Goal: Transaction & Acquisition: Purchase product/service

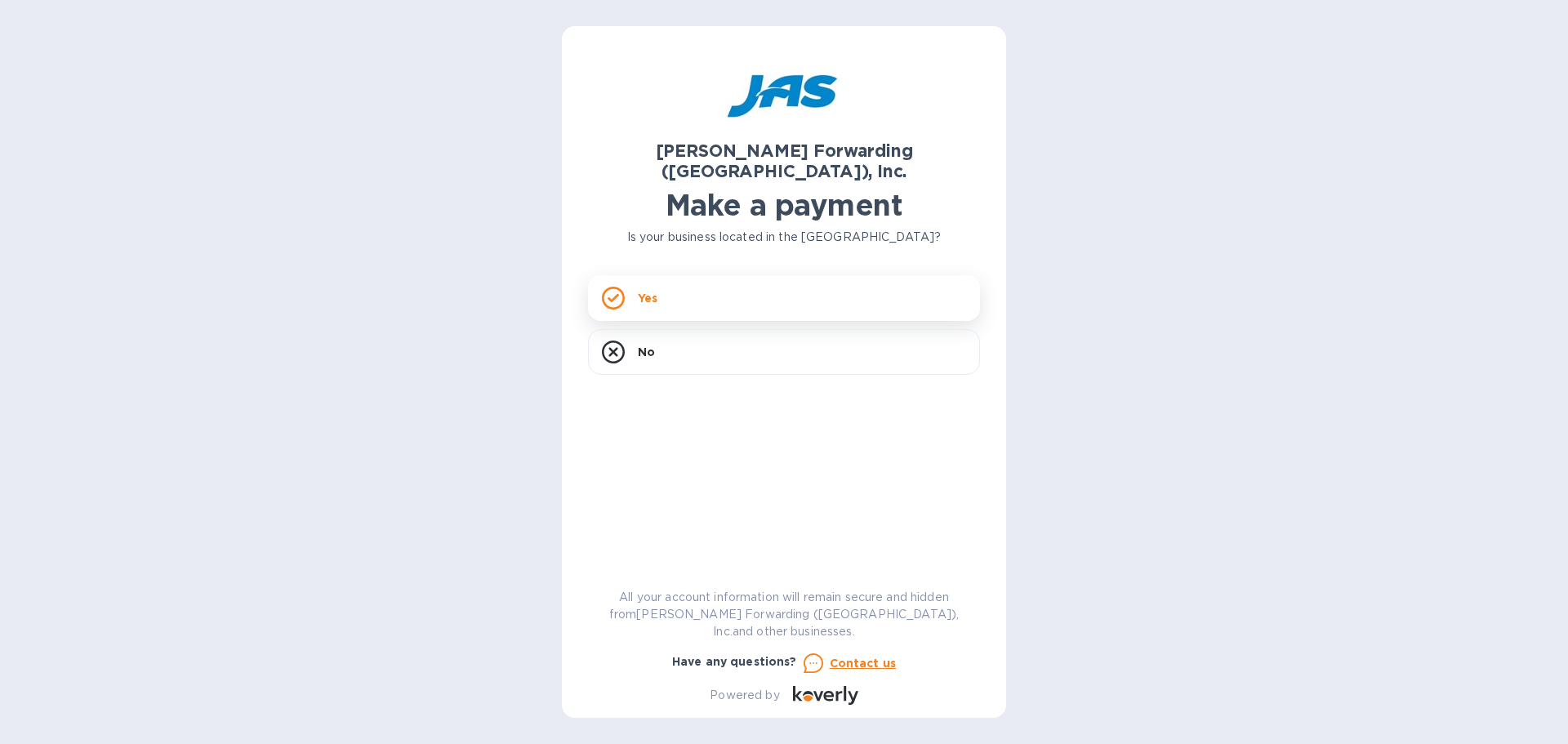
click at [623, 288] on icon at bounding box center [612, 297] width 23 height 23
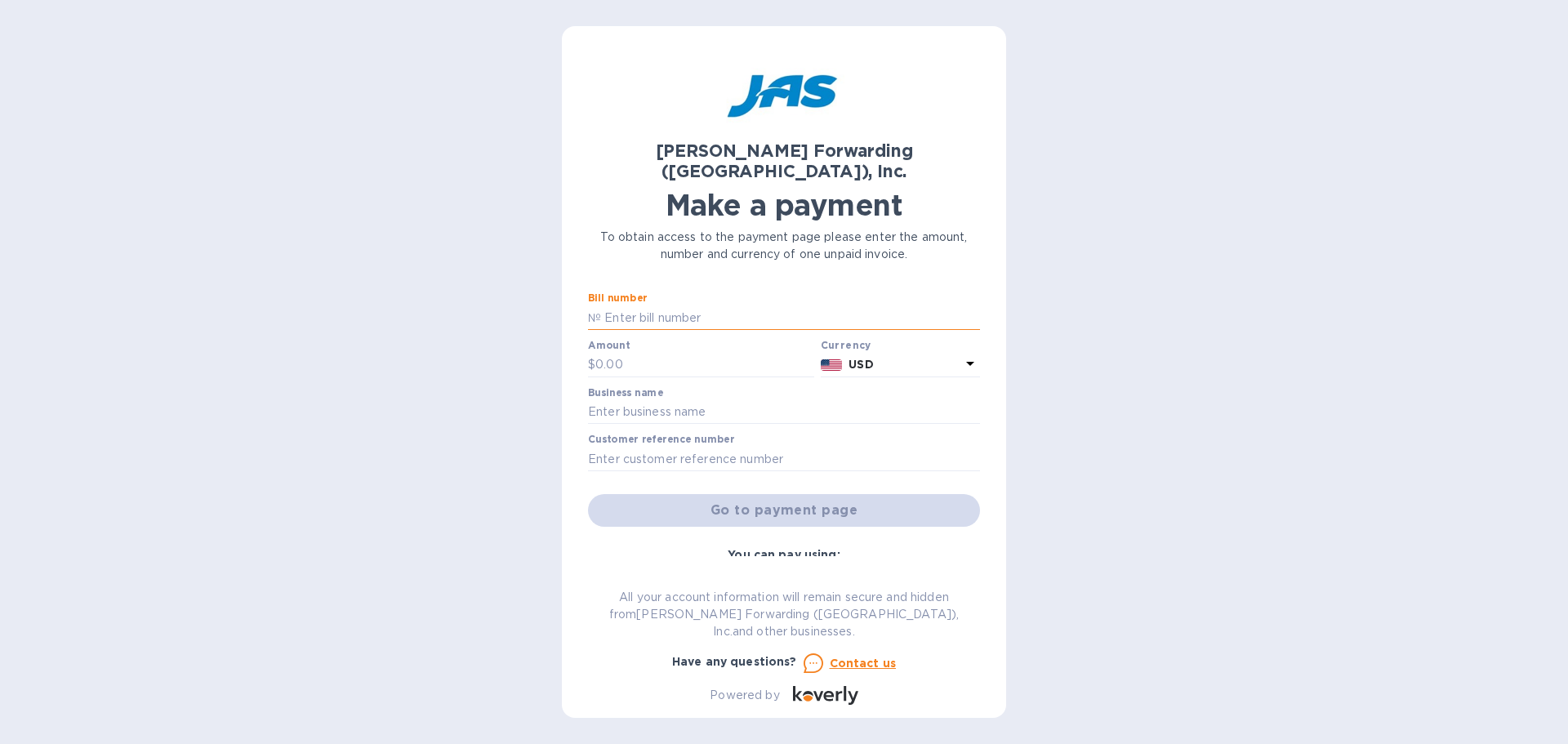
click at [623, 306] on input "text" at bounding box center [790, 318] width 379 height 25
type input "CLT503365043"
click at [686, 353] on input "text" at bounding box center [705, 364] width 219 height 25
type input "2,825.45"
click at [691, 400] on input "text" at bounding box center [784, 412] width 392 height 25
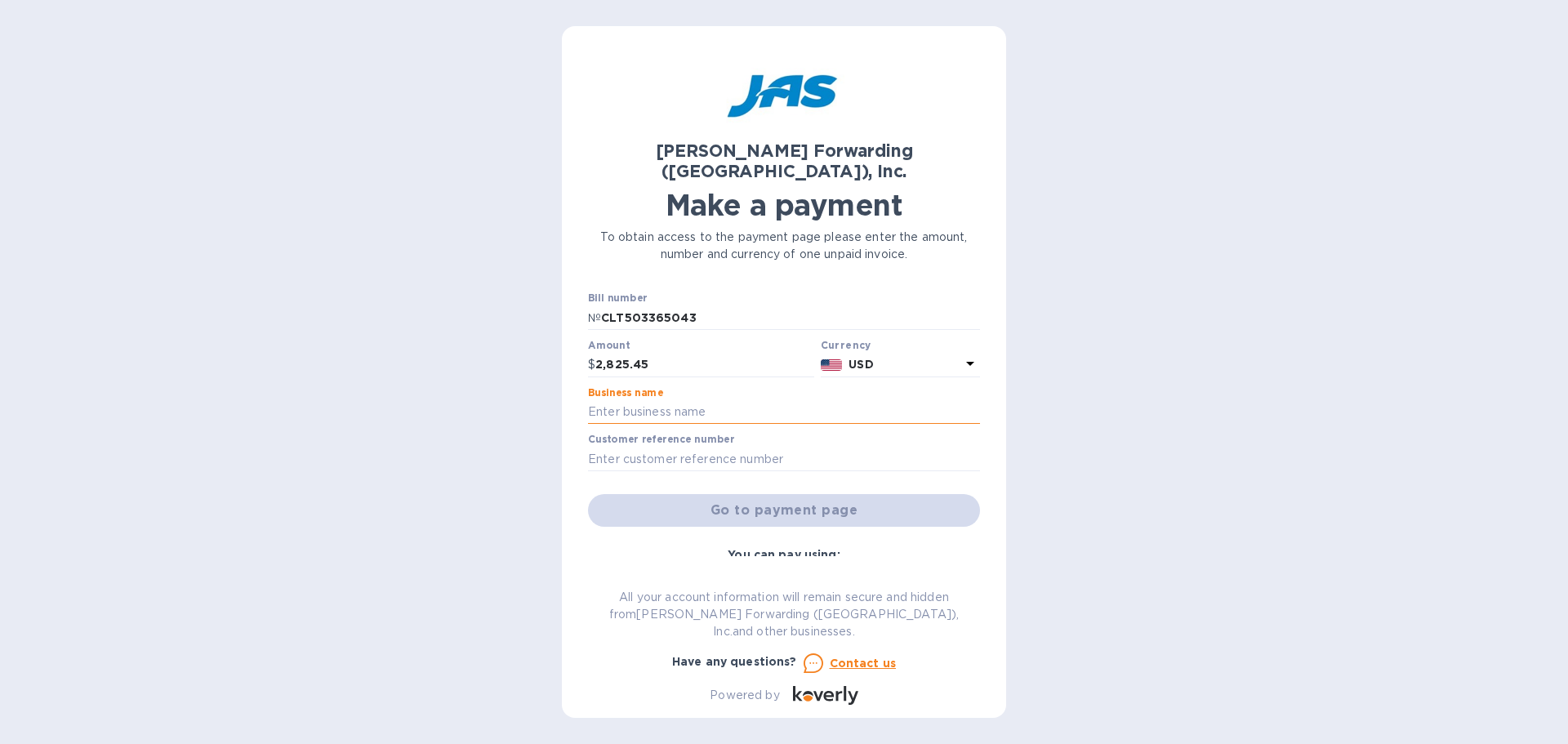
type input "KEY GAS COMPONENTS"
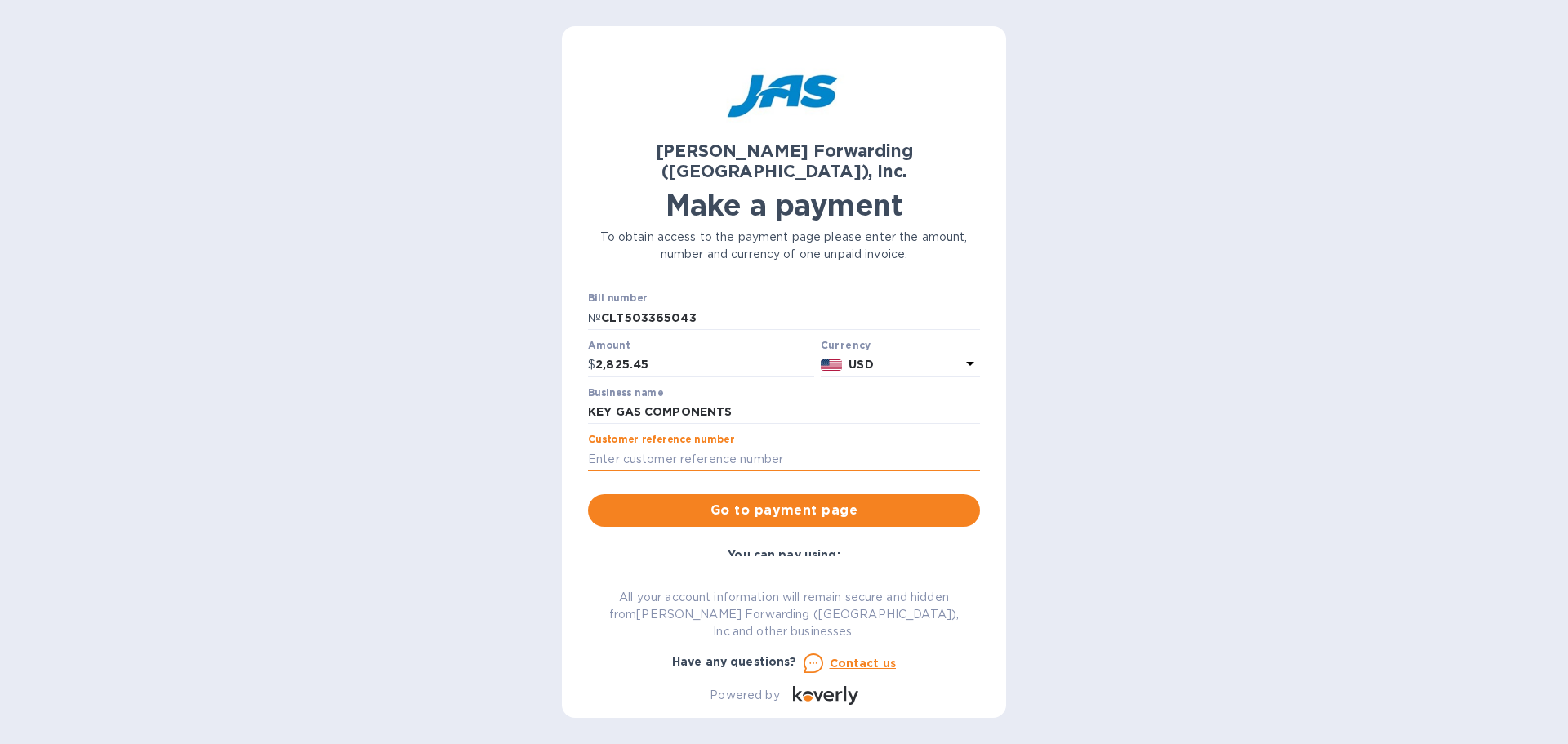
click at [760, 447] on input "text" at bounding box center [784, 458] width 392 height 25
type input "KEYGASMIN"
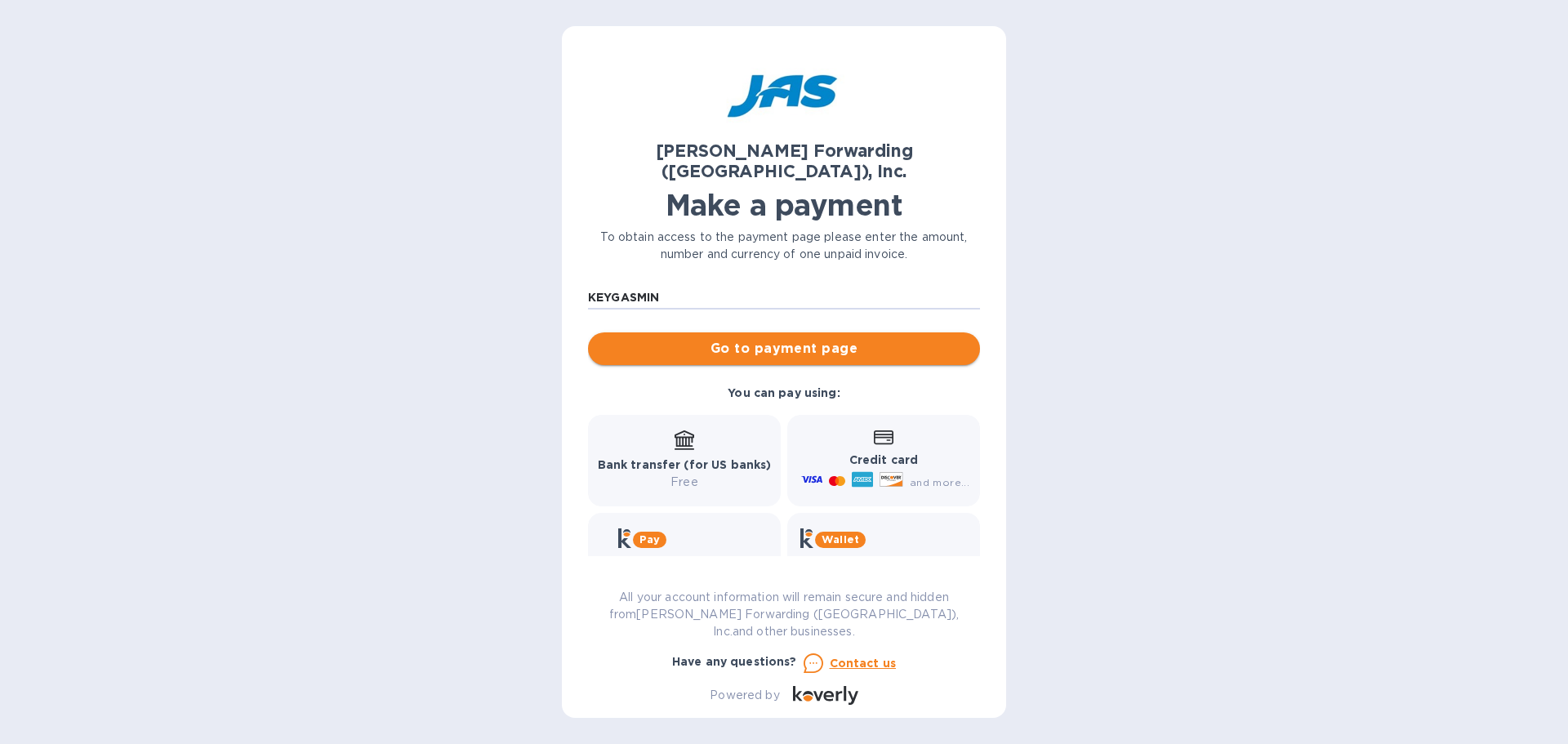
scroll to position [164, 0]
click at [774, 337] on span "Go to payment page" at bounding box center [784, 347] width 366 height 19
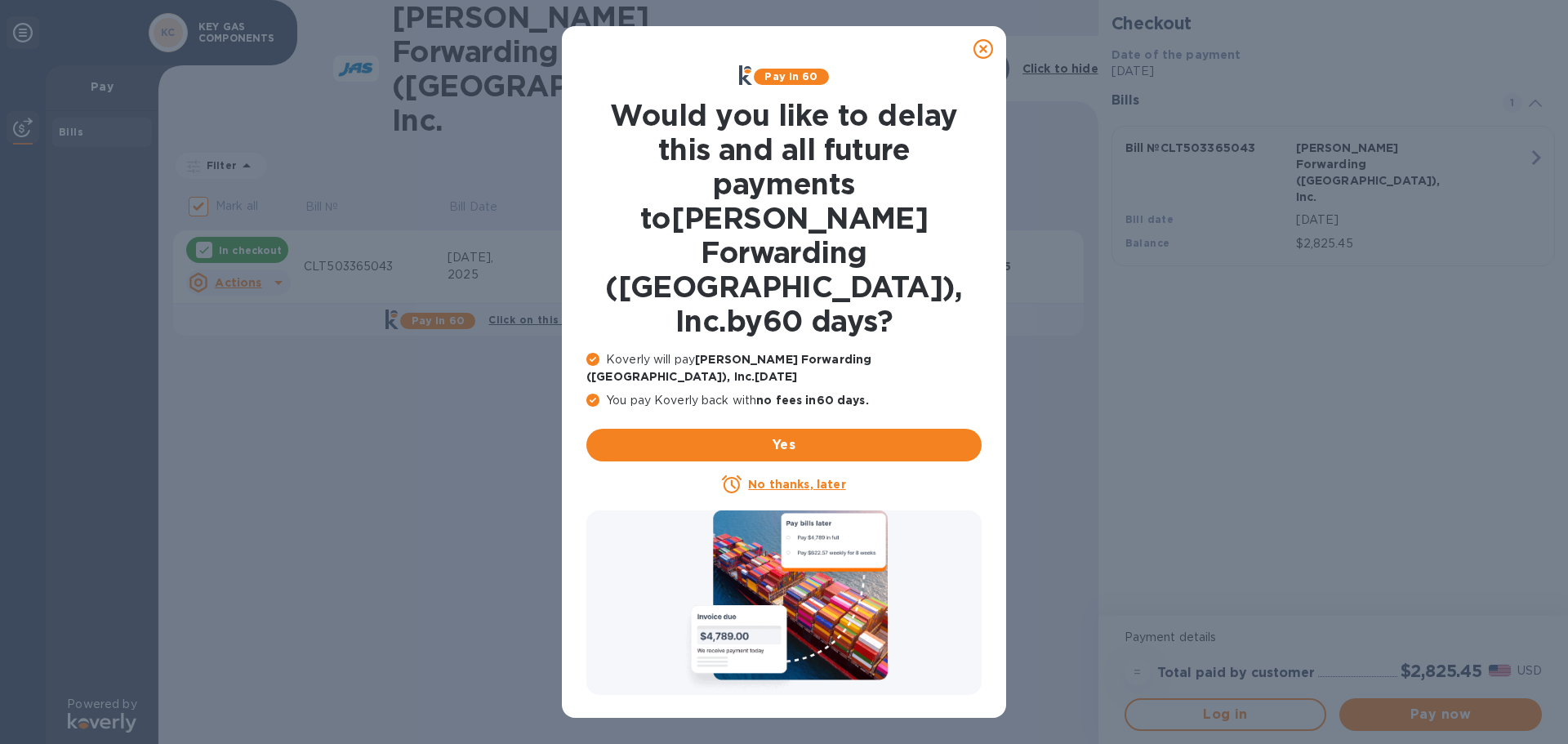
click at [984, 56] on icon at bounding box center [983, 48] width 19 height 19
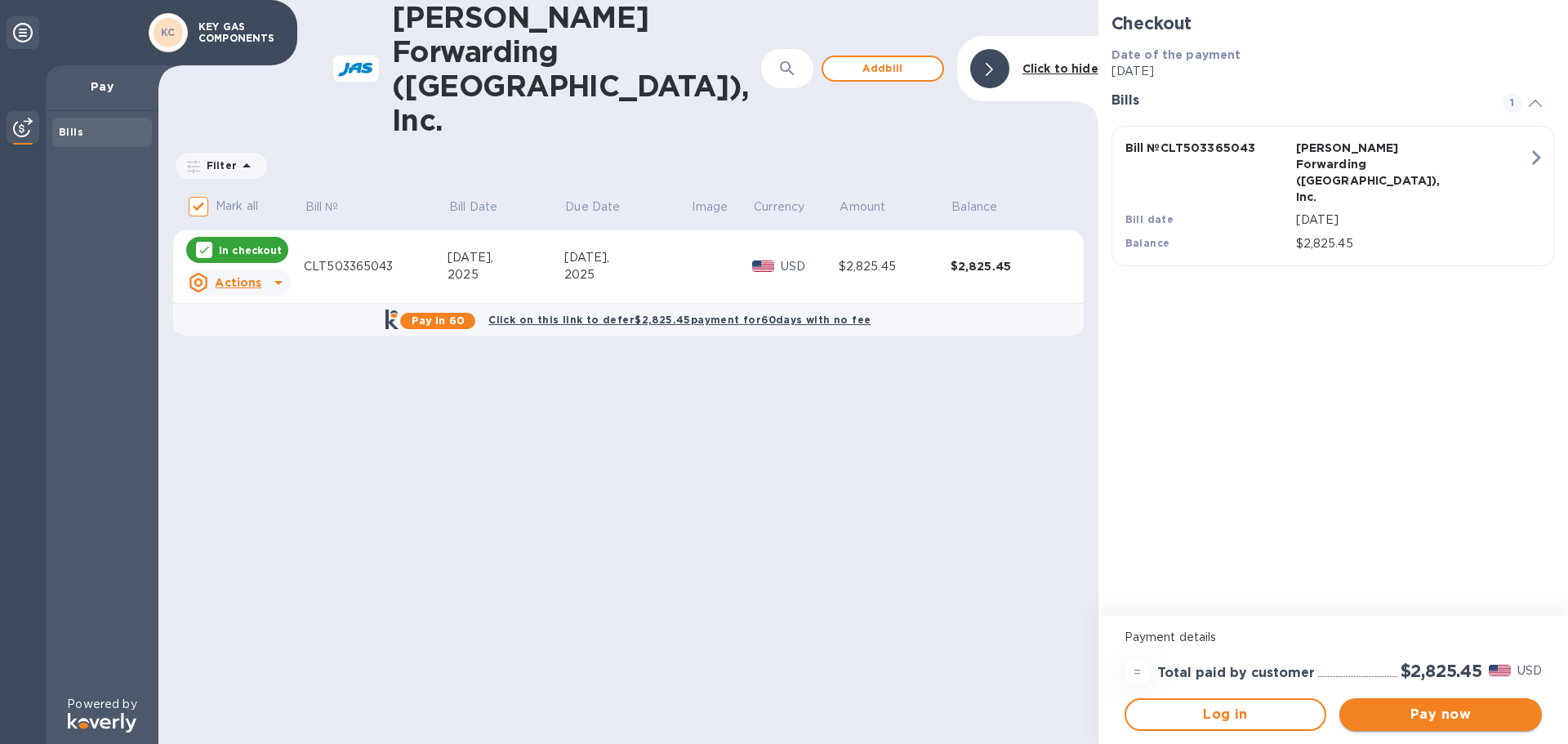
click at [1418, 709] on span "Pay now" at bounding box center [1440, 714] width 176 height 19
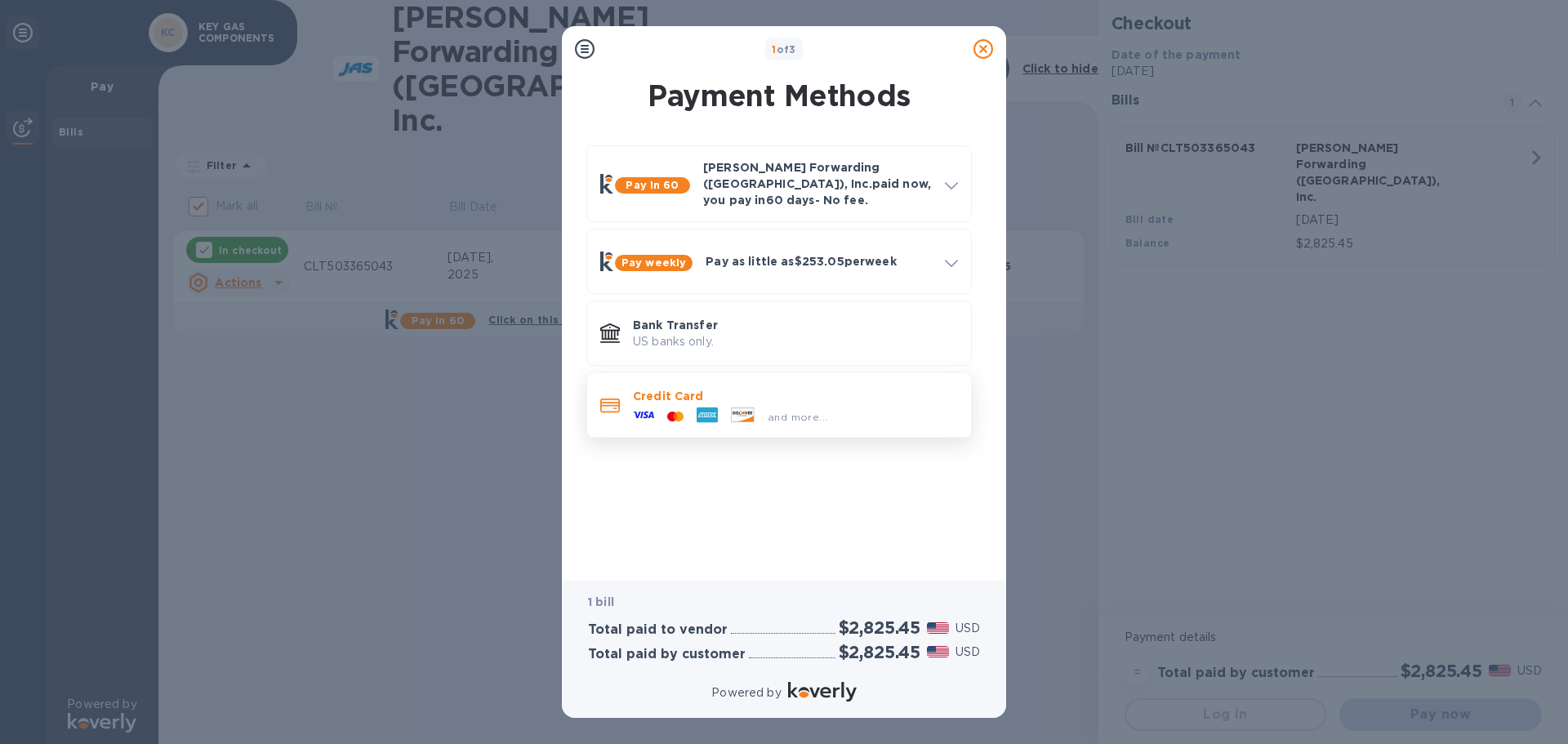
click at [767, 411] on span "and more..." at bounding box center [797, 417] width 59 height 12
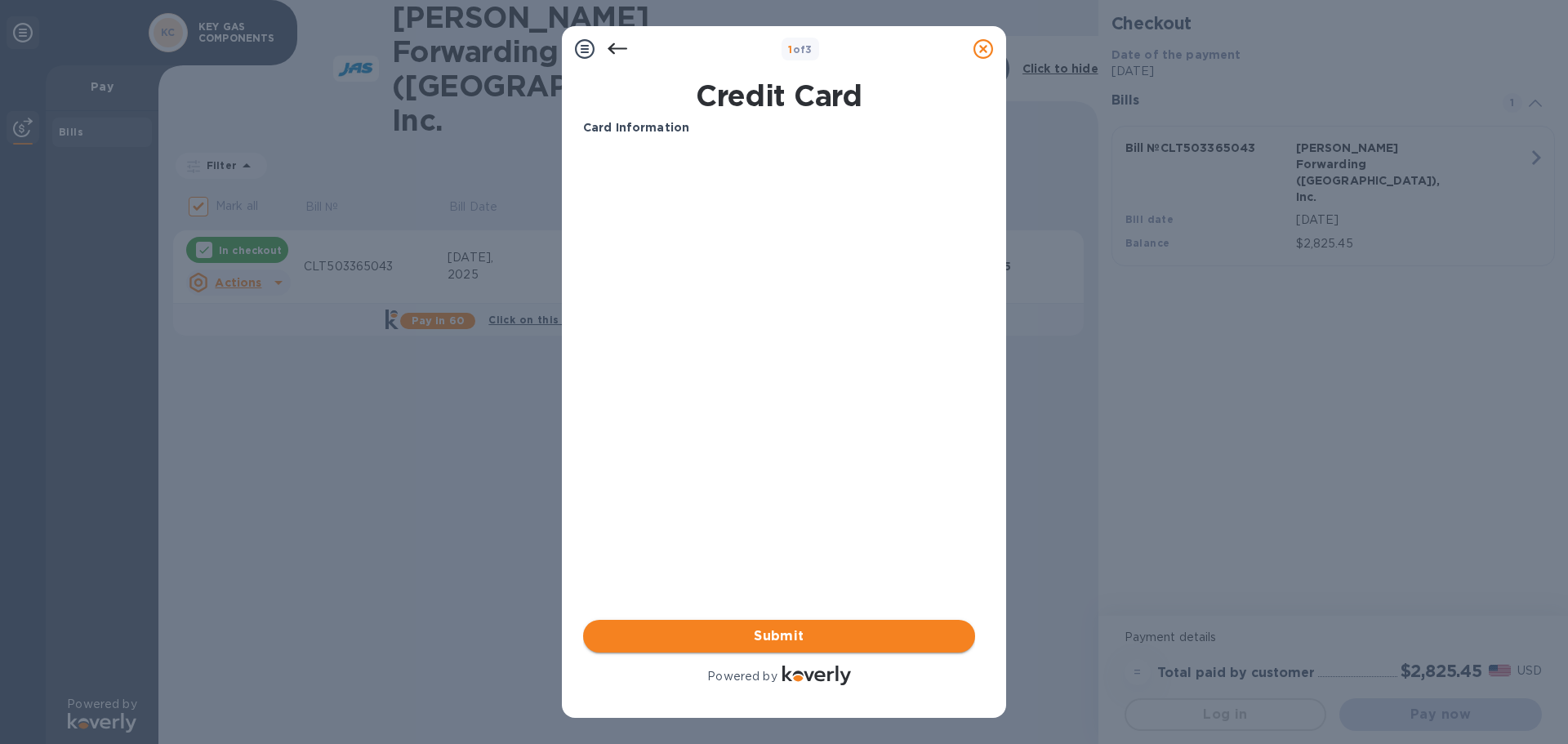
click at [786, 638] on span "Submit" at bounding box center [779, 636] width 366 height 19
